Goal: Information Seeking & Learning: Learn about a topic

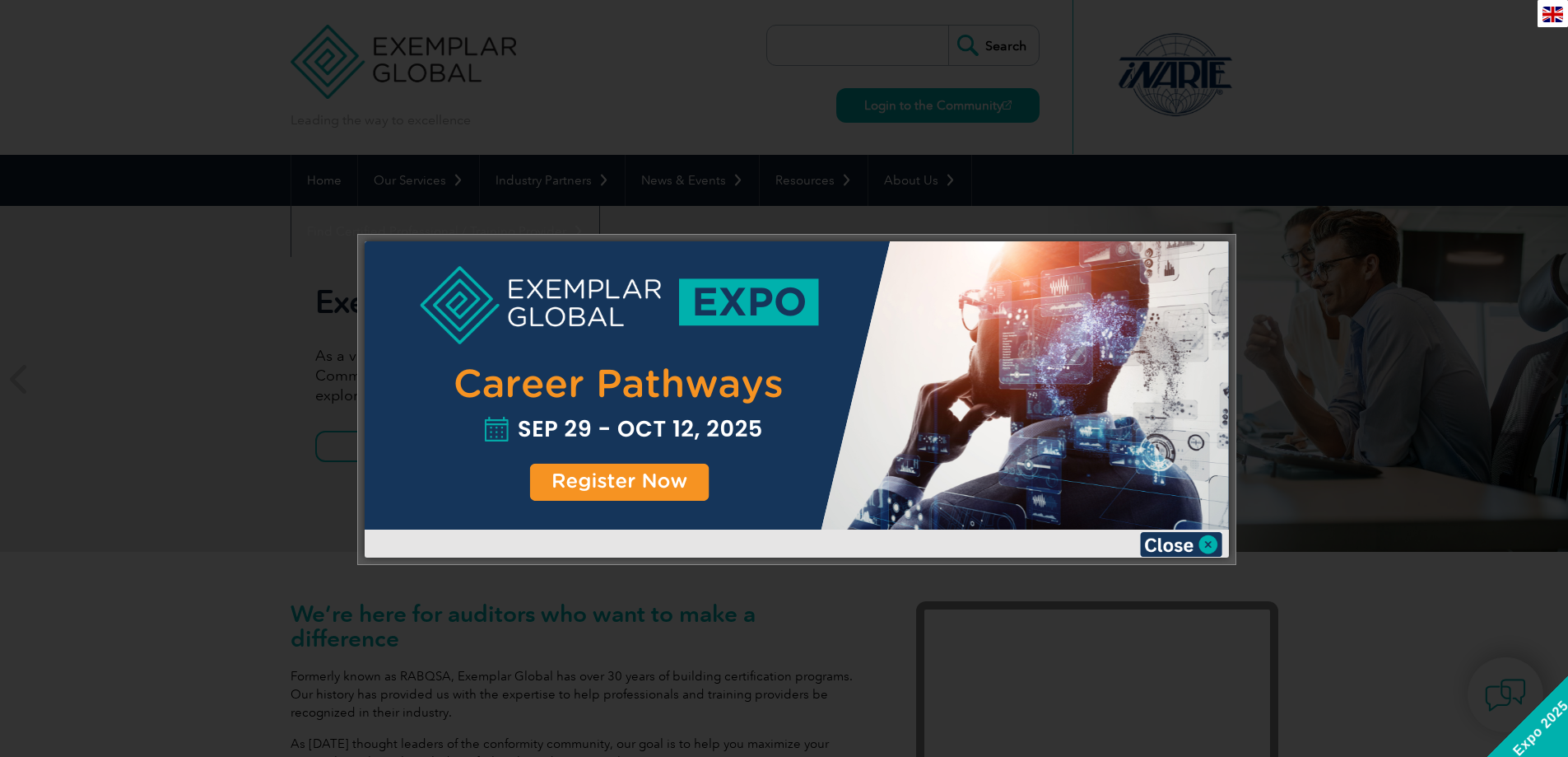
click at [1452, 61] on div at bounding box center [784, 378] width 1568 height 757
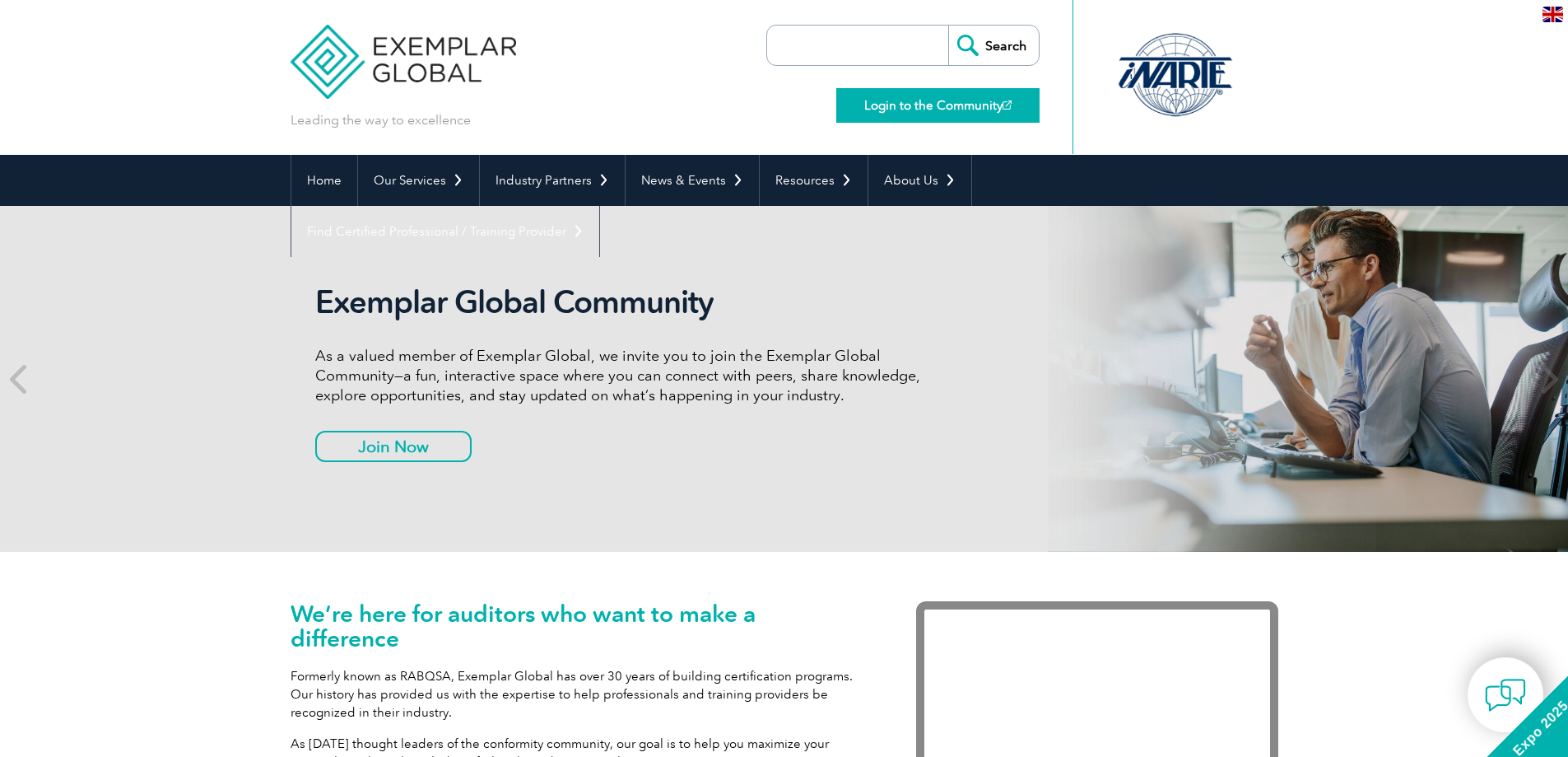
click at [929, 103] on link "Login to the Community" at bounding box center [939, 105] width 204 height 35
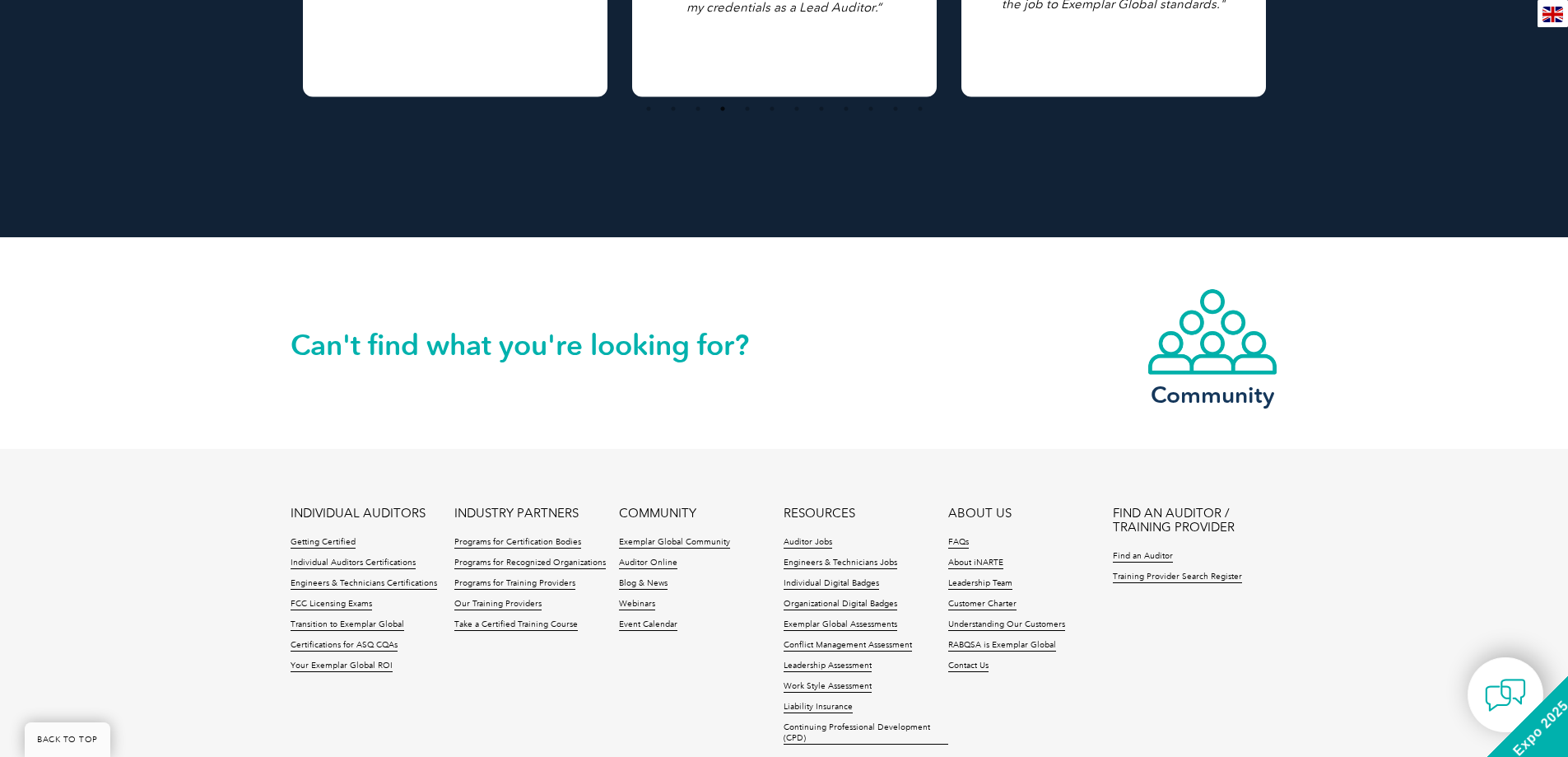
scroll to position [3755, 0]
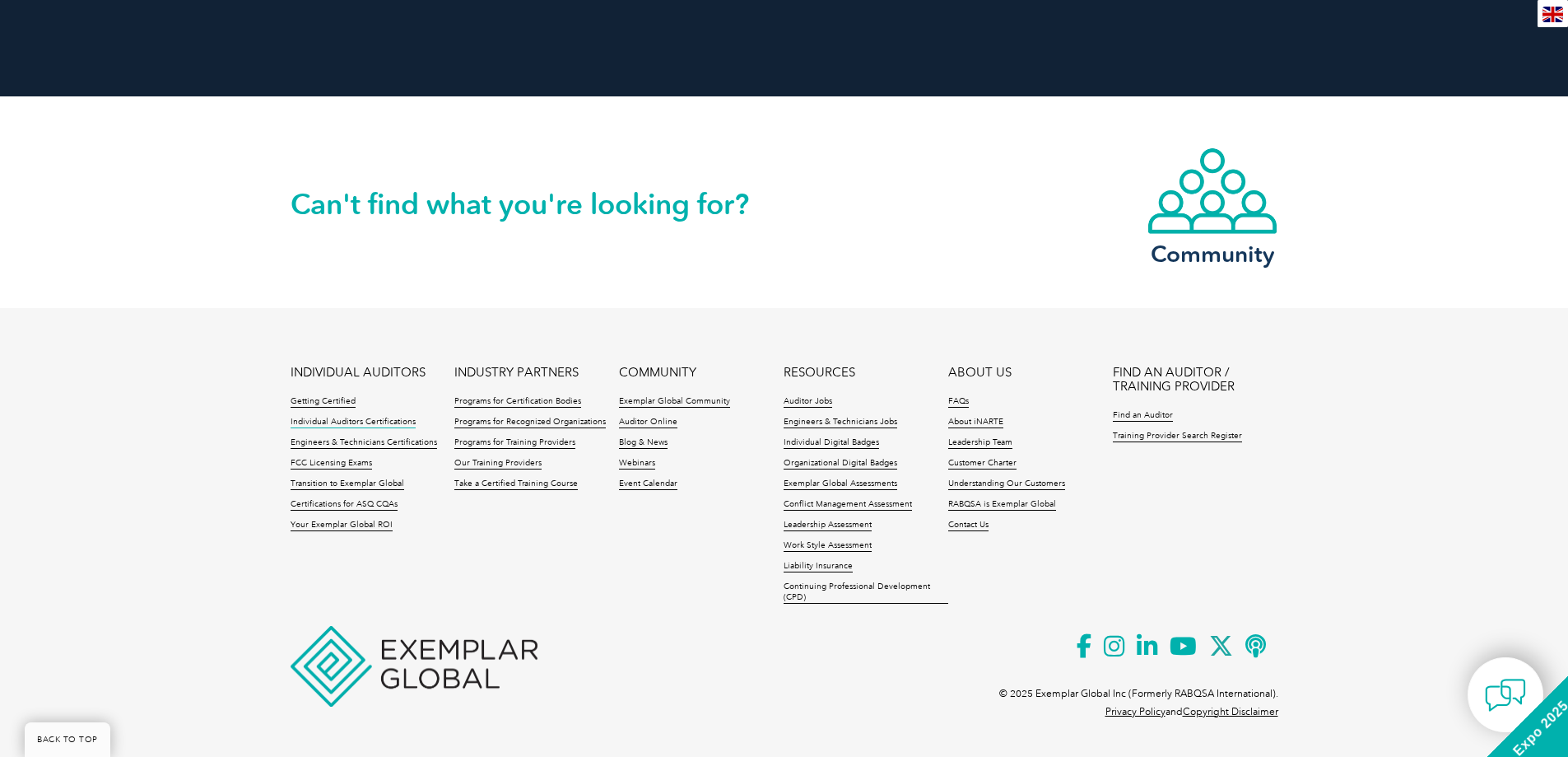
click at [351, 419] on link "Individual Auditors Certifications" at bounding box center [353, 423] width 125 height 12
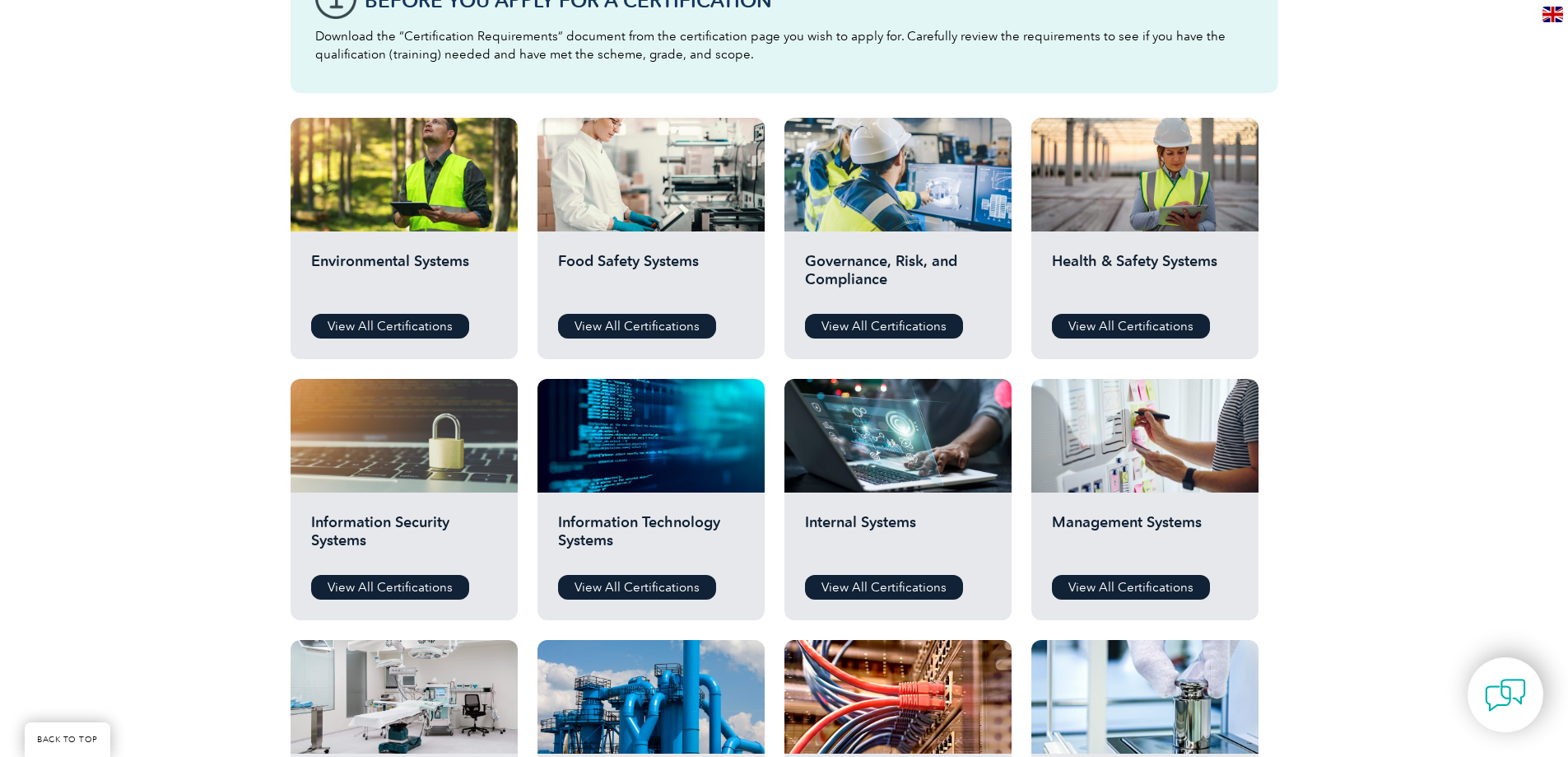
scroll to position [823, 0]
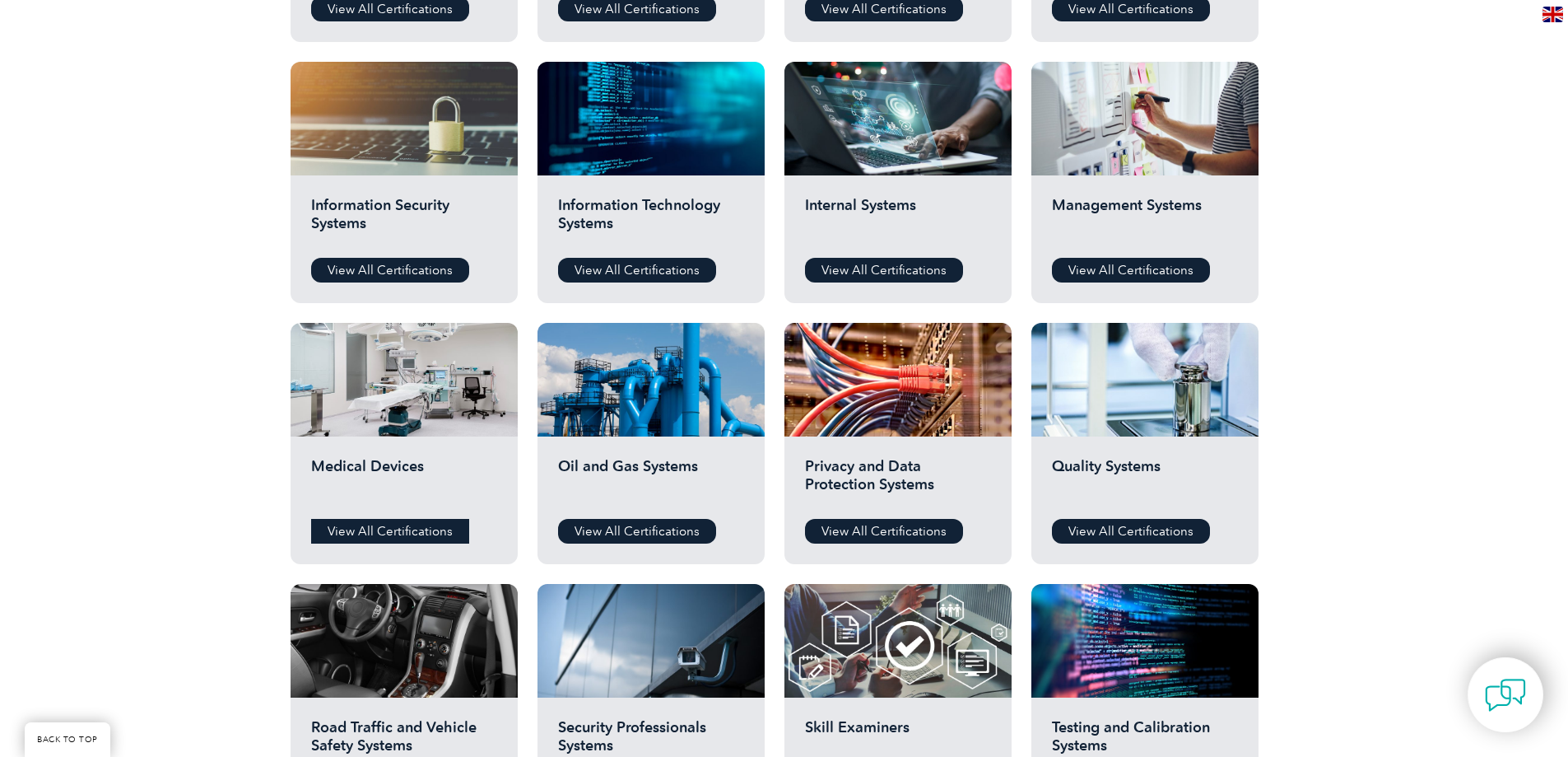
click at [407, 532] on link "View All Certifications" at bounding box center [390, 531] width 158 height 25
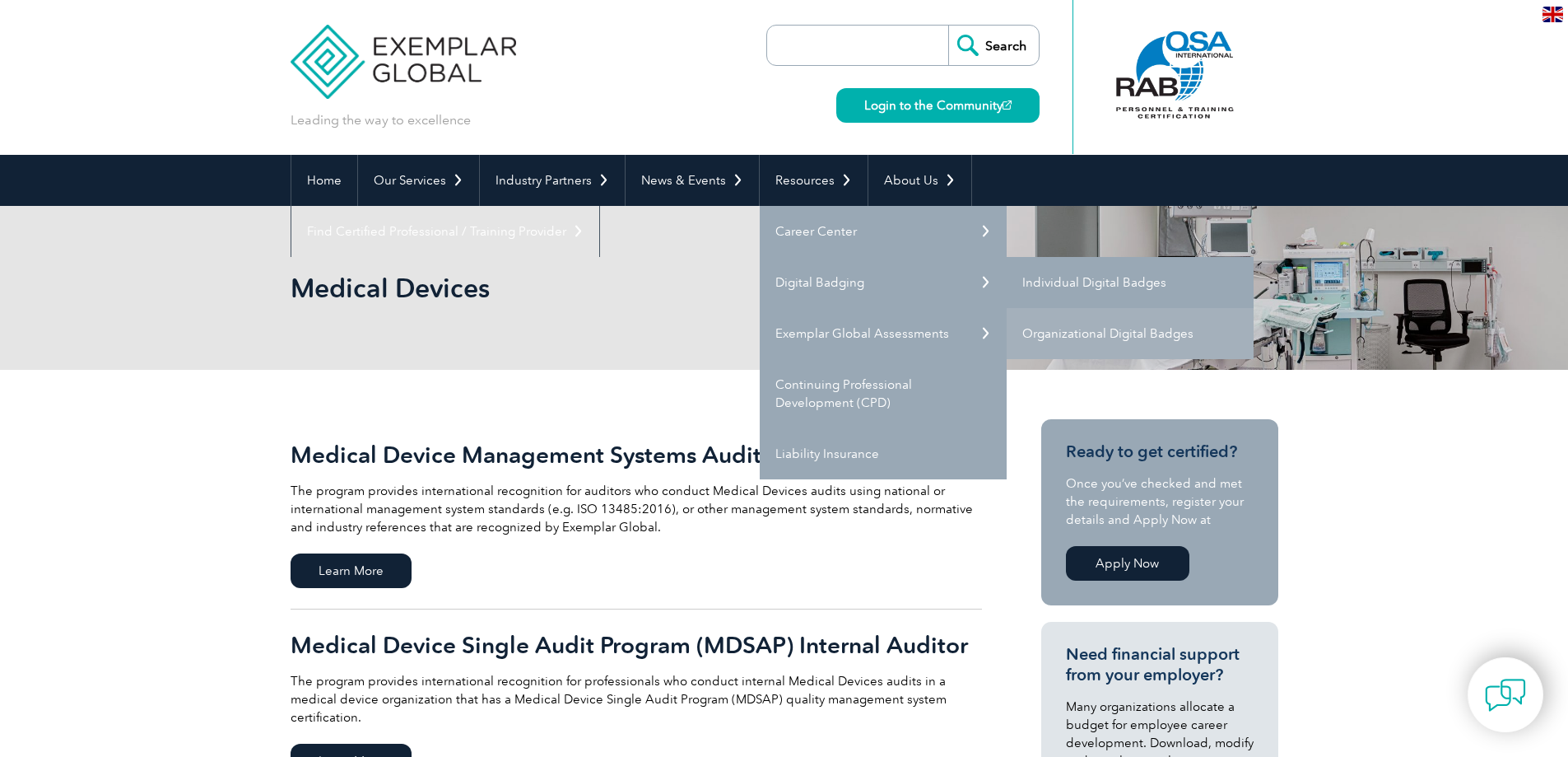
click at [1130, 288] on link "Individual Digital Badges" at bounding box center [1130, 283] width 247 height 51
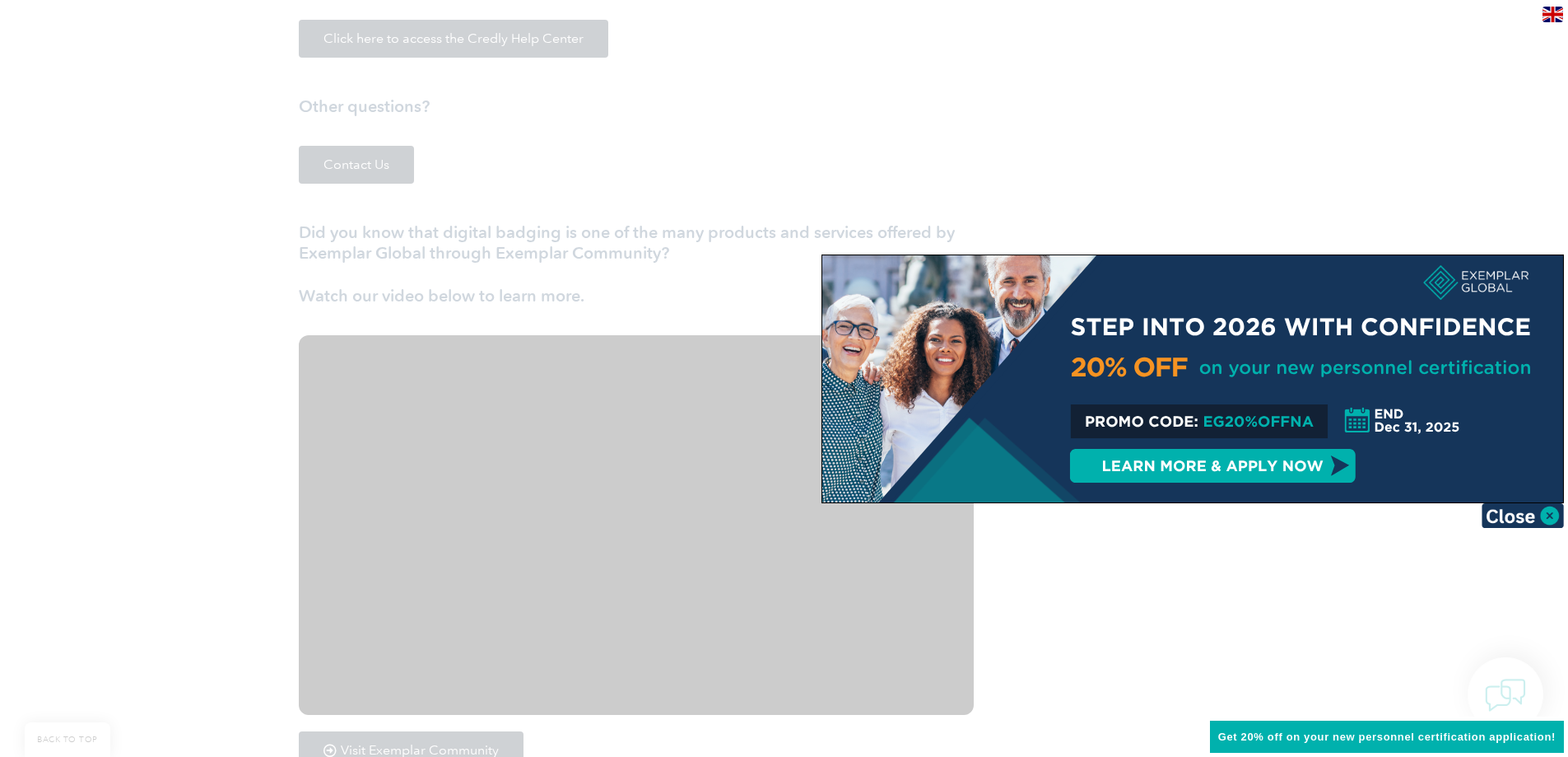
scroll to position [2471, 0]
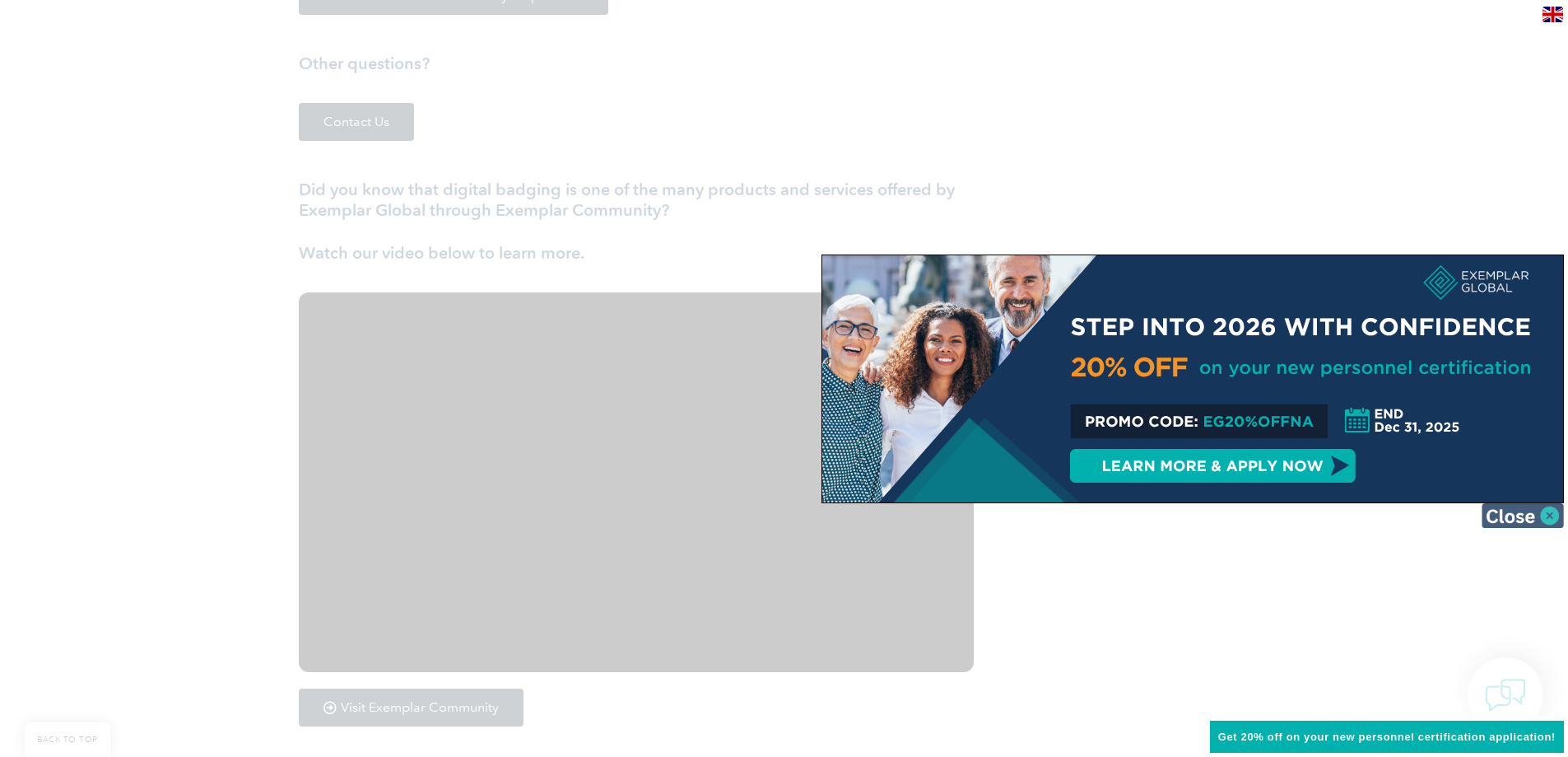
click at [1551, 514] on img at bounding box center [1523, 515] width 82 height 25
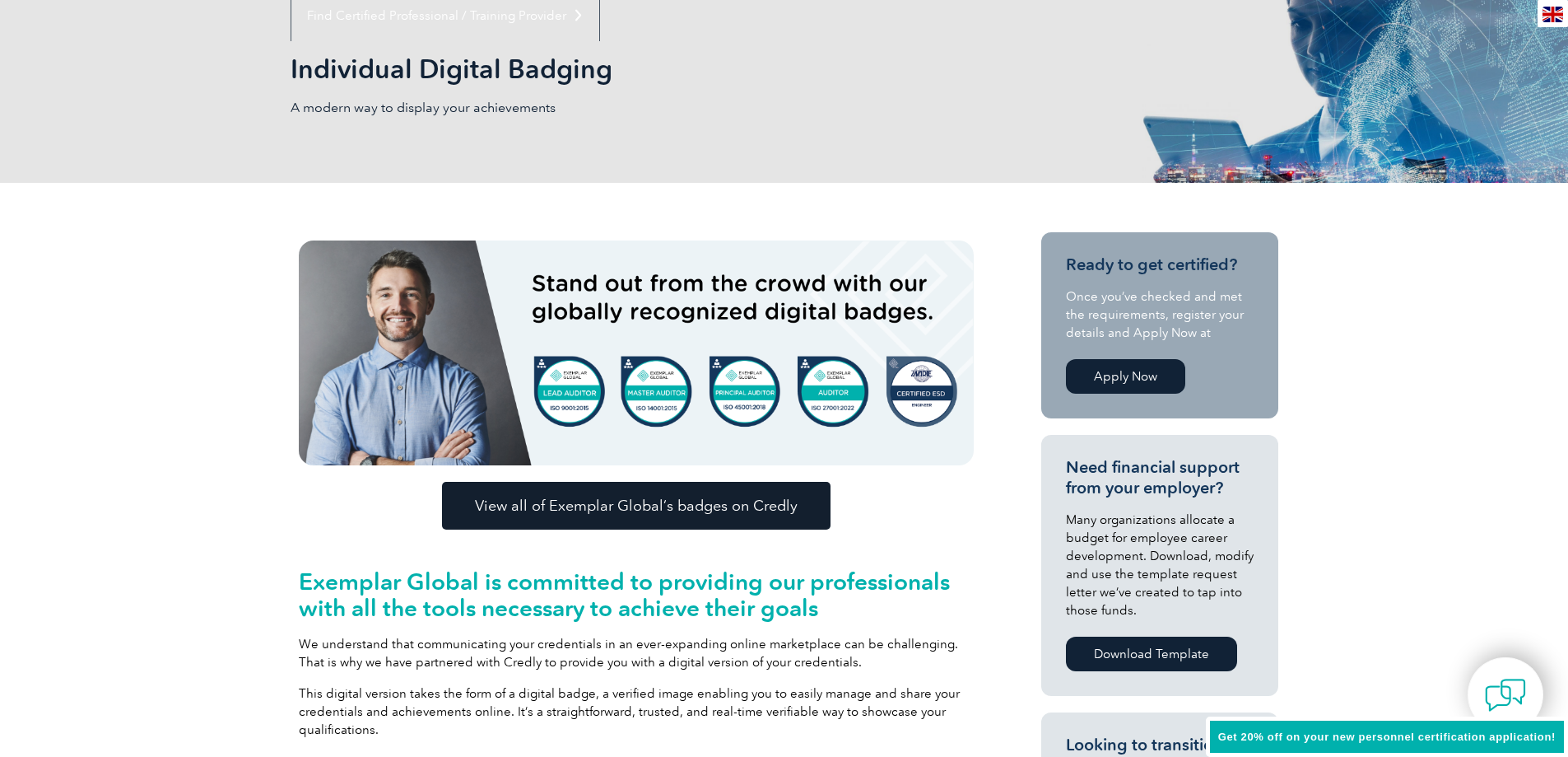
scroll to position [247, 0]
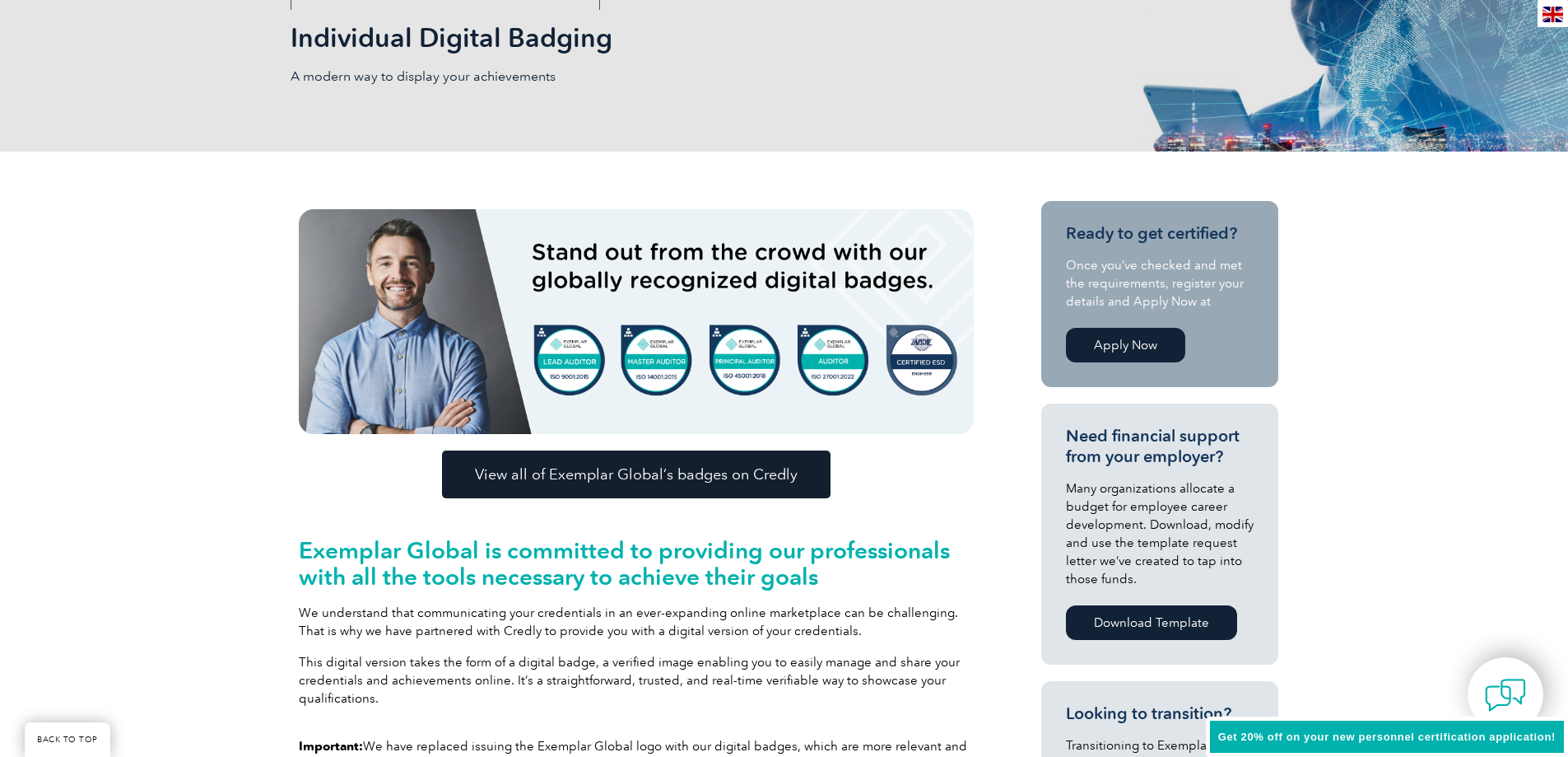
click at [681, 468] on span "View all of Exemplar Global’s badges on Credly" at bounding box center [636, 473] width 323 height 15
